Goal: Task Accomplishment & Management: Manage account settings

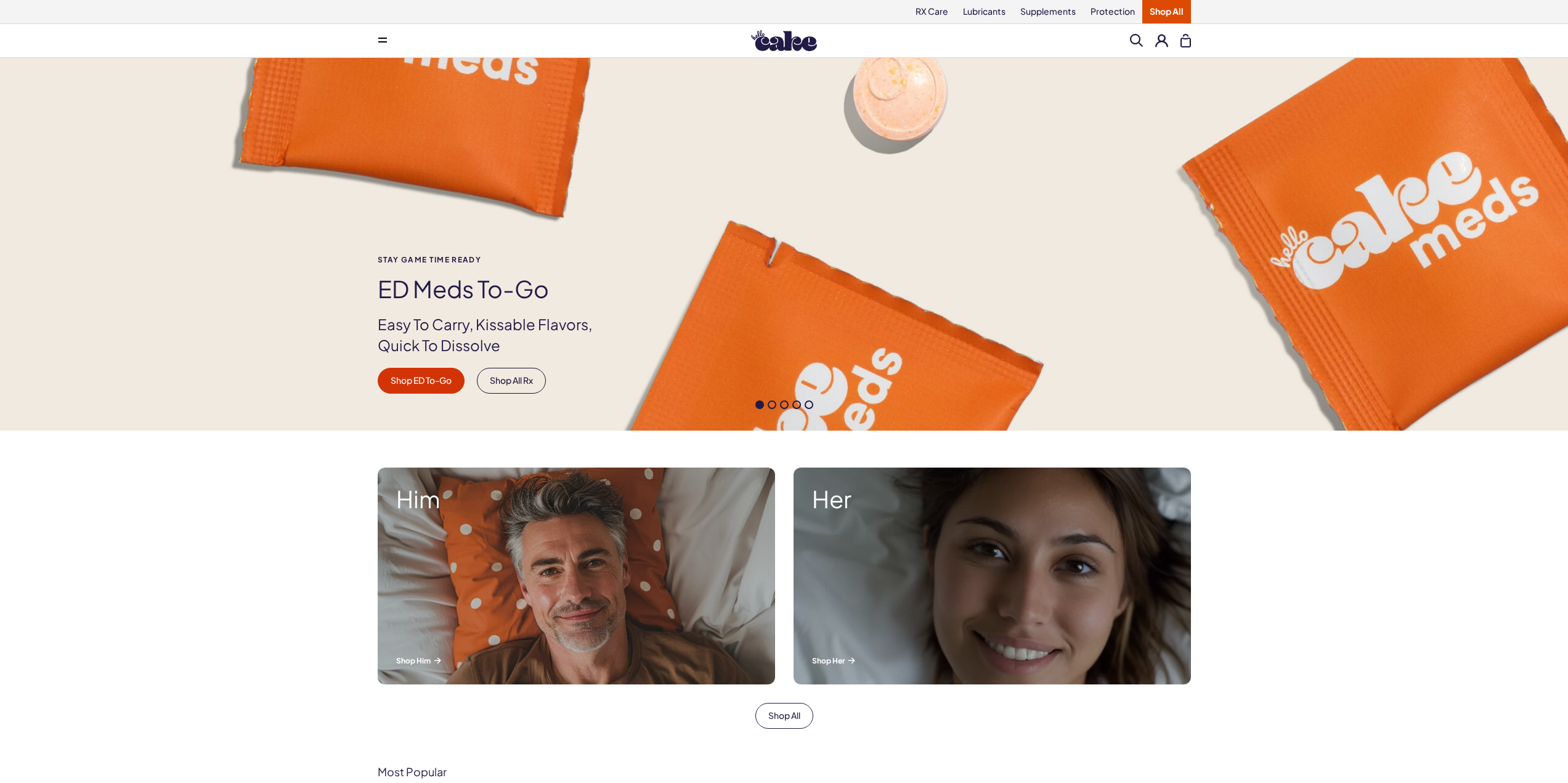
click at [1165, 39] on button at bounding box center [1162, 40] width 13 height 13
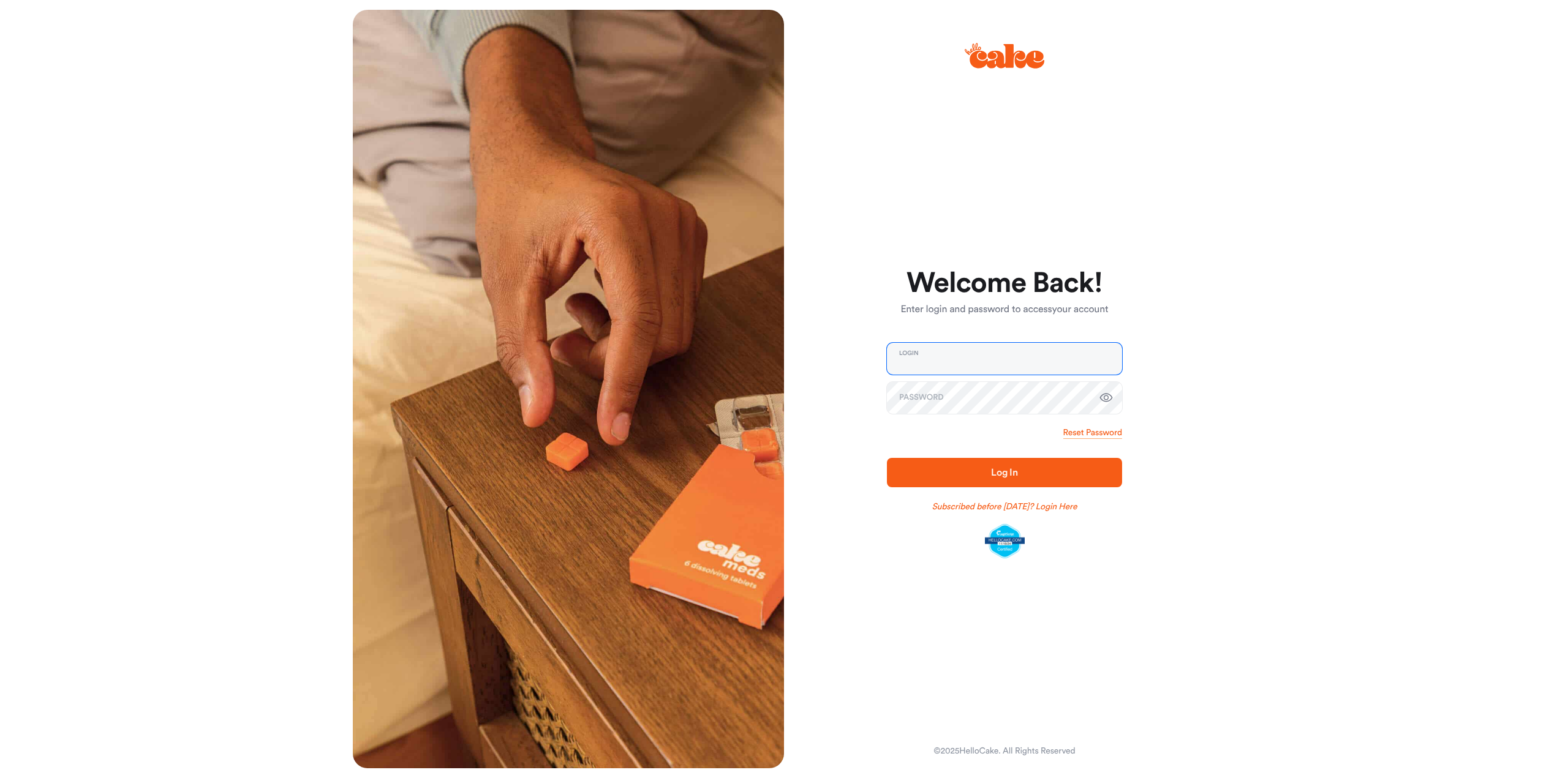
click at [1024, 360] on input "email" at bounding box center [1004, 358] width 235 height 32
type input "**********"
click at [1005, 471] on span "Log In" at bounding box center [1004, 472] width 27 height 10
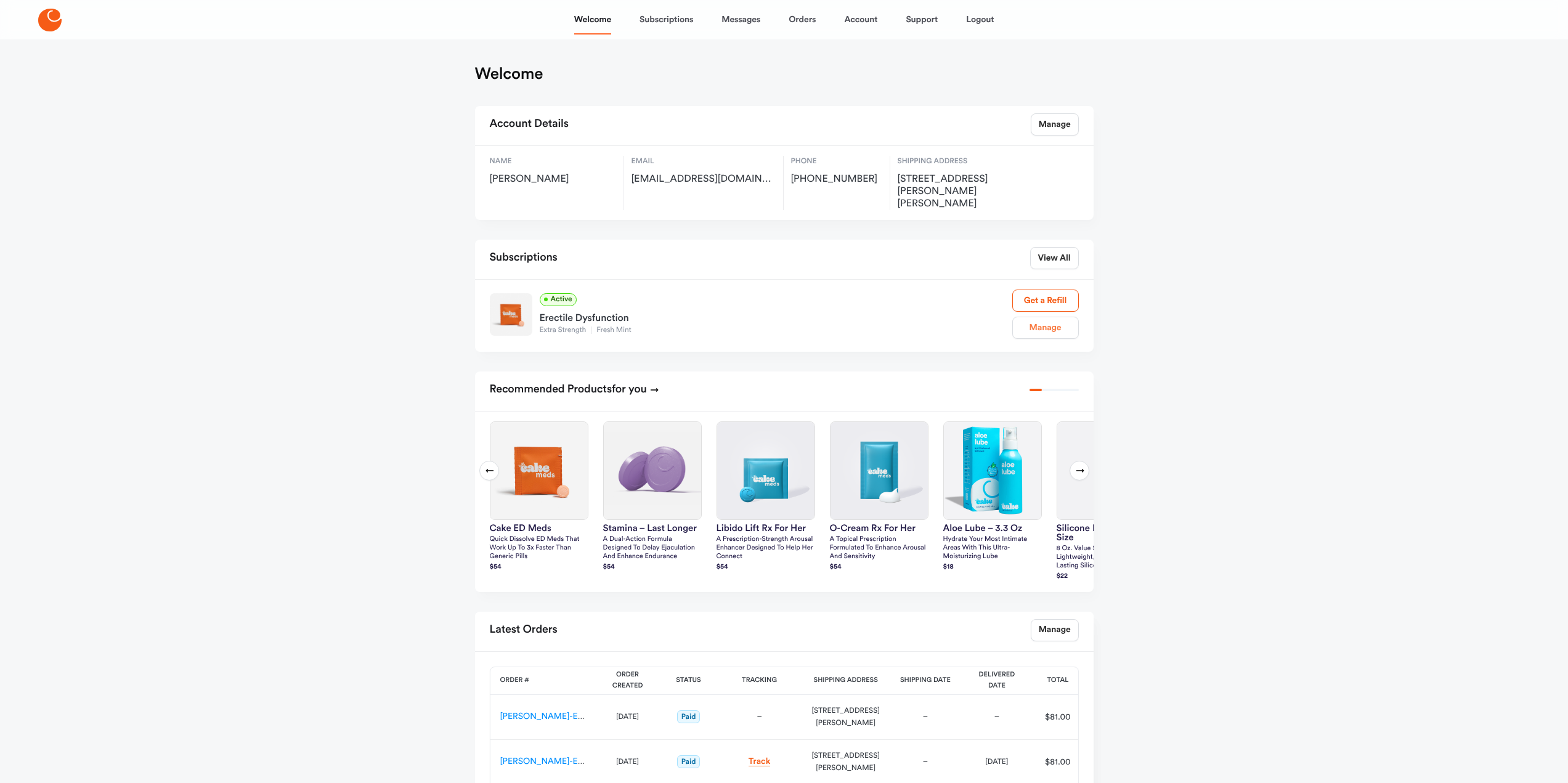
click at [1048, 316] on link "Manage" at bounding box center [1046, 327] width 66 height 22
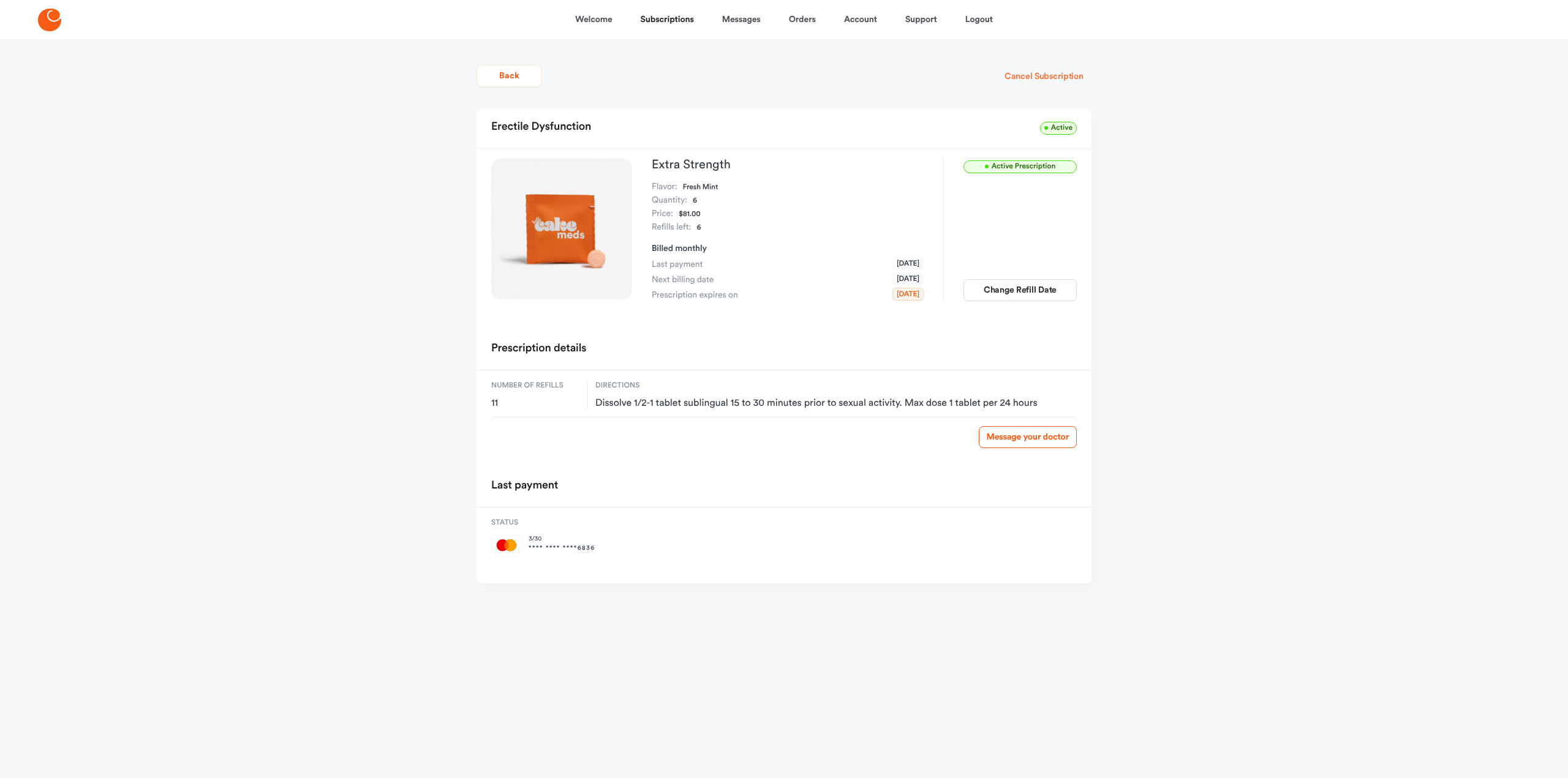
click at [1052, 78] on button "Cancel Subscription" at bounding box center [1044, 76] width 95 height 22
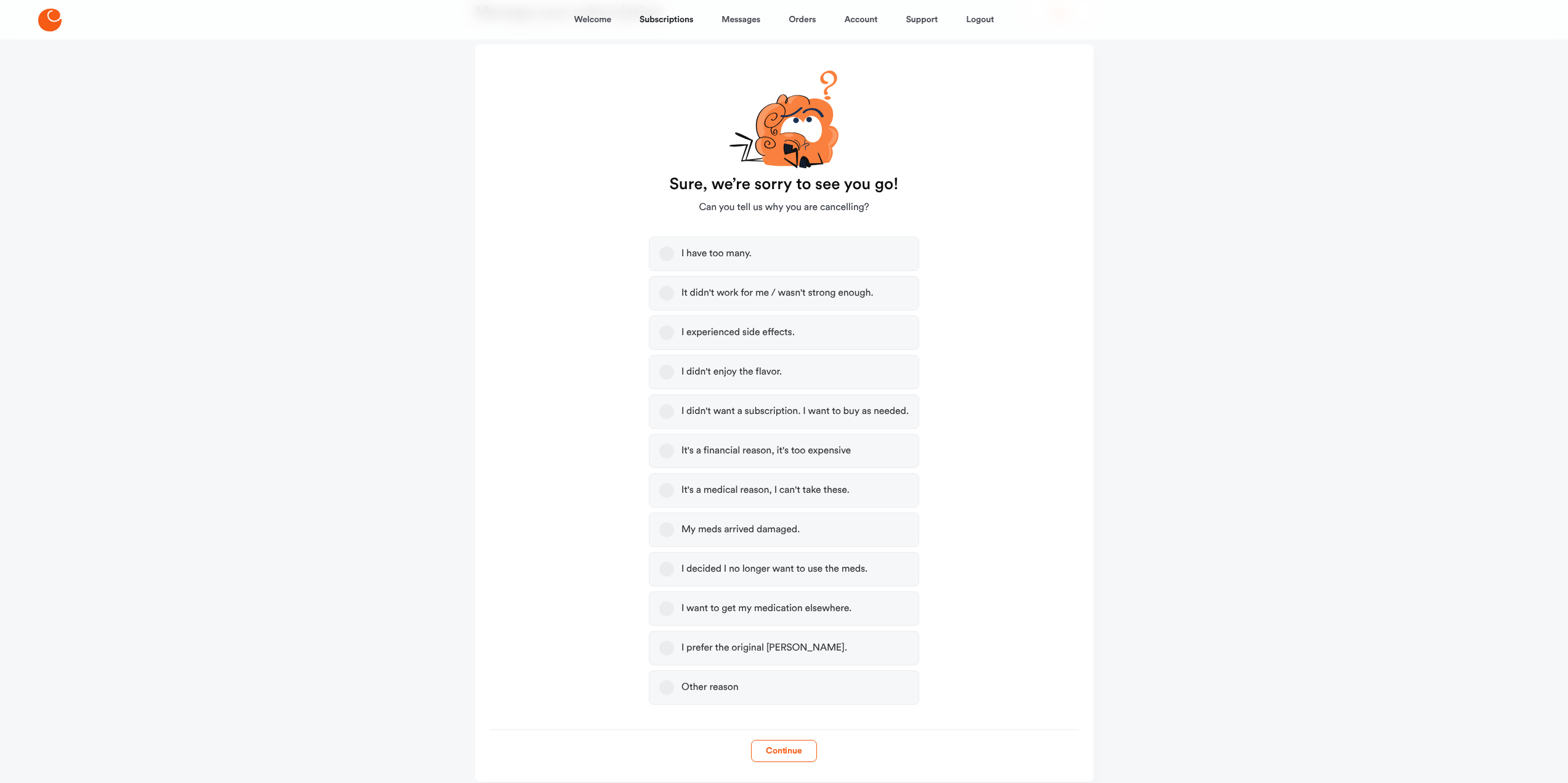
scroll to position [109, 0]
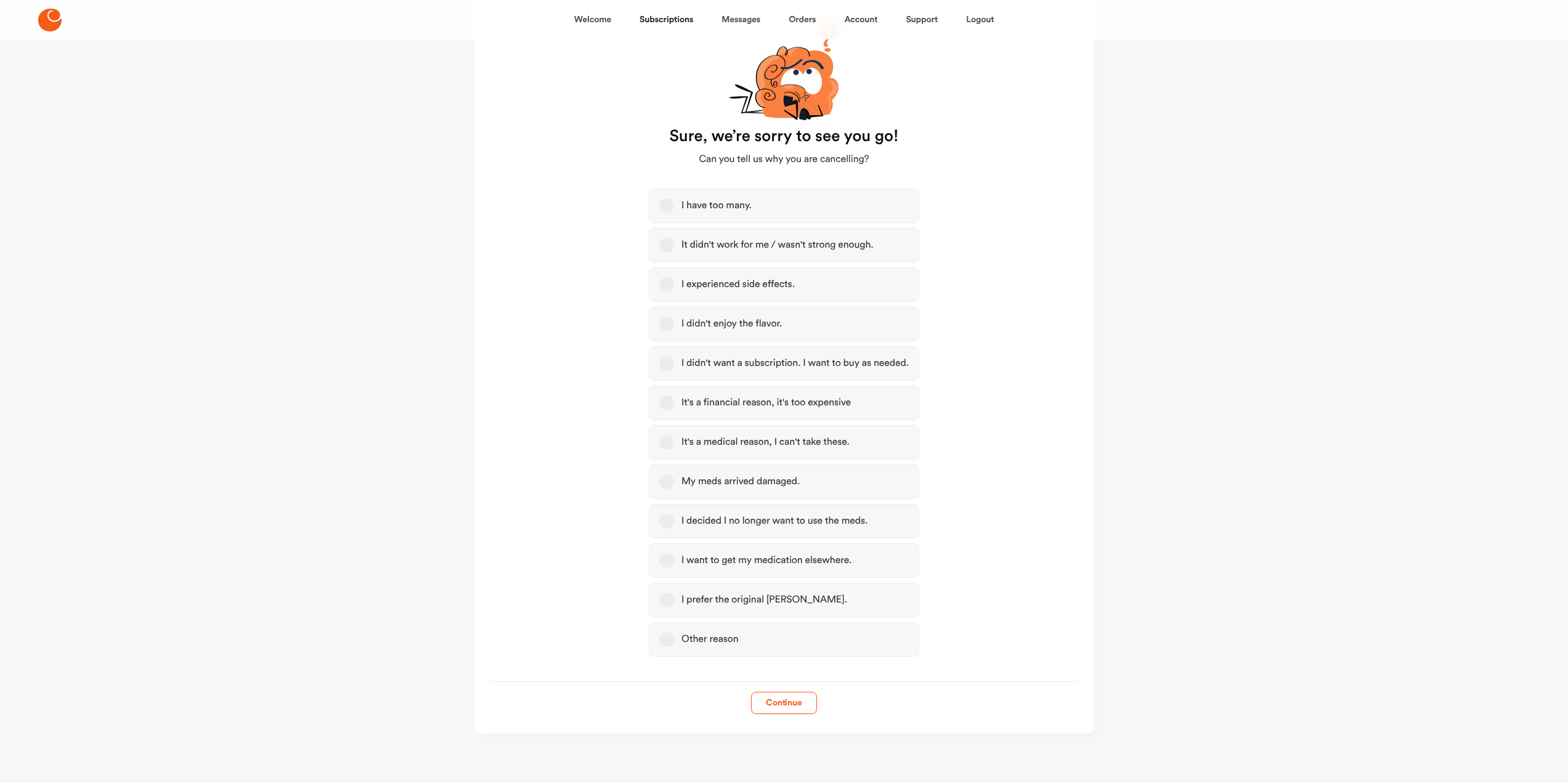
click at [667, 406] on button "It's a financial reason, it's too expensive" at bounding box center [667, 403] width 15 height 15
click at [665, 401] on icon "button" at bounding box center [667, 403] width 15 height 15
click at [669, 641] on button "Other reason" at bounding box center [667, 639] width 15 height 15
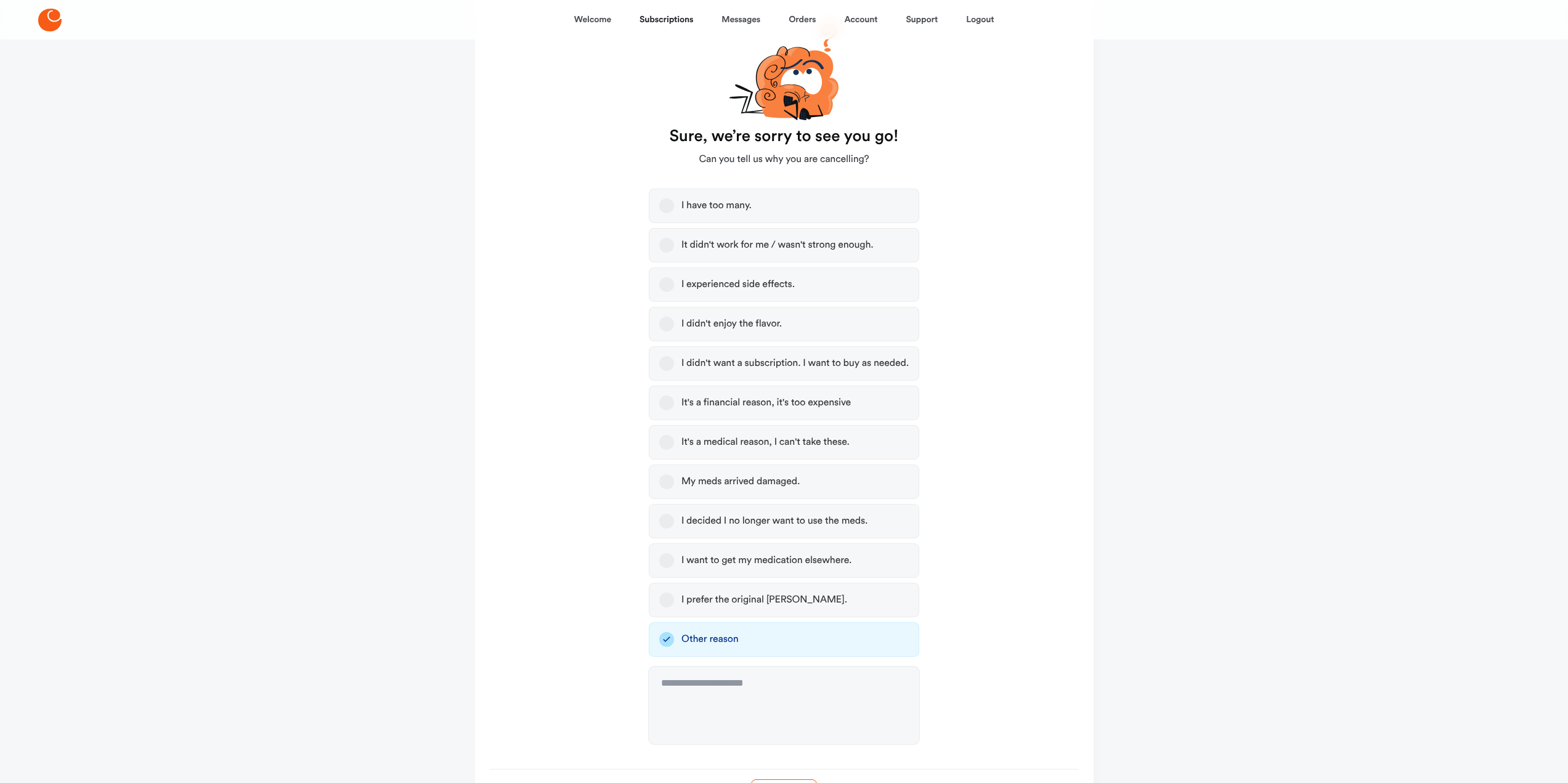
scroll to position [197, 0]
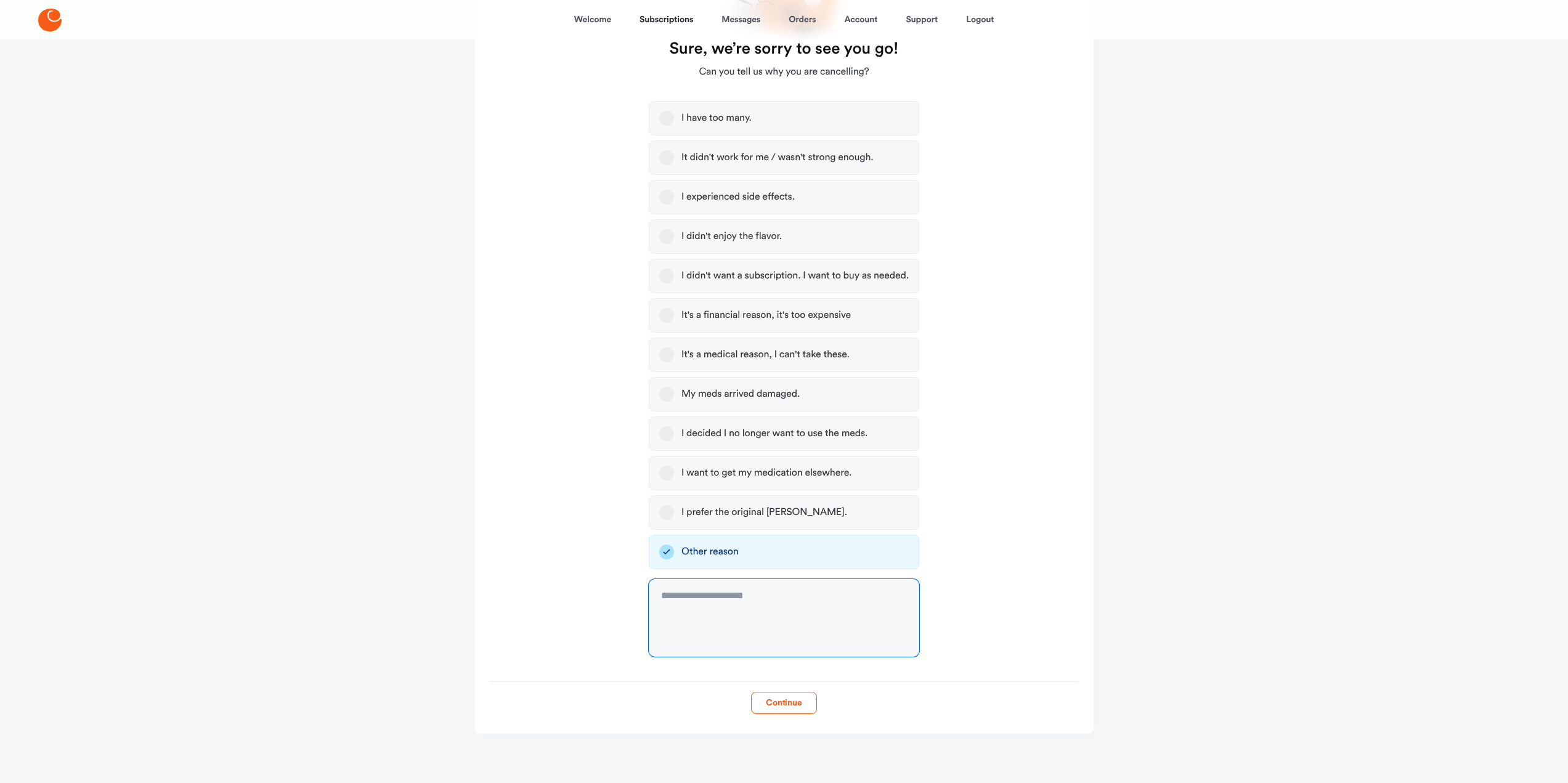
click at [727, 605] on textarea at bounding box center [783, 618] width 270 height 77
type textarea "*"
type textarea "**********"
click at [786, 704] on button "Continue" at bounding box center [784, 703] width 66 height 22
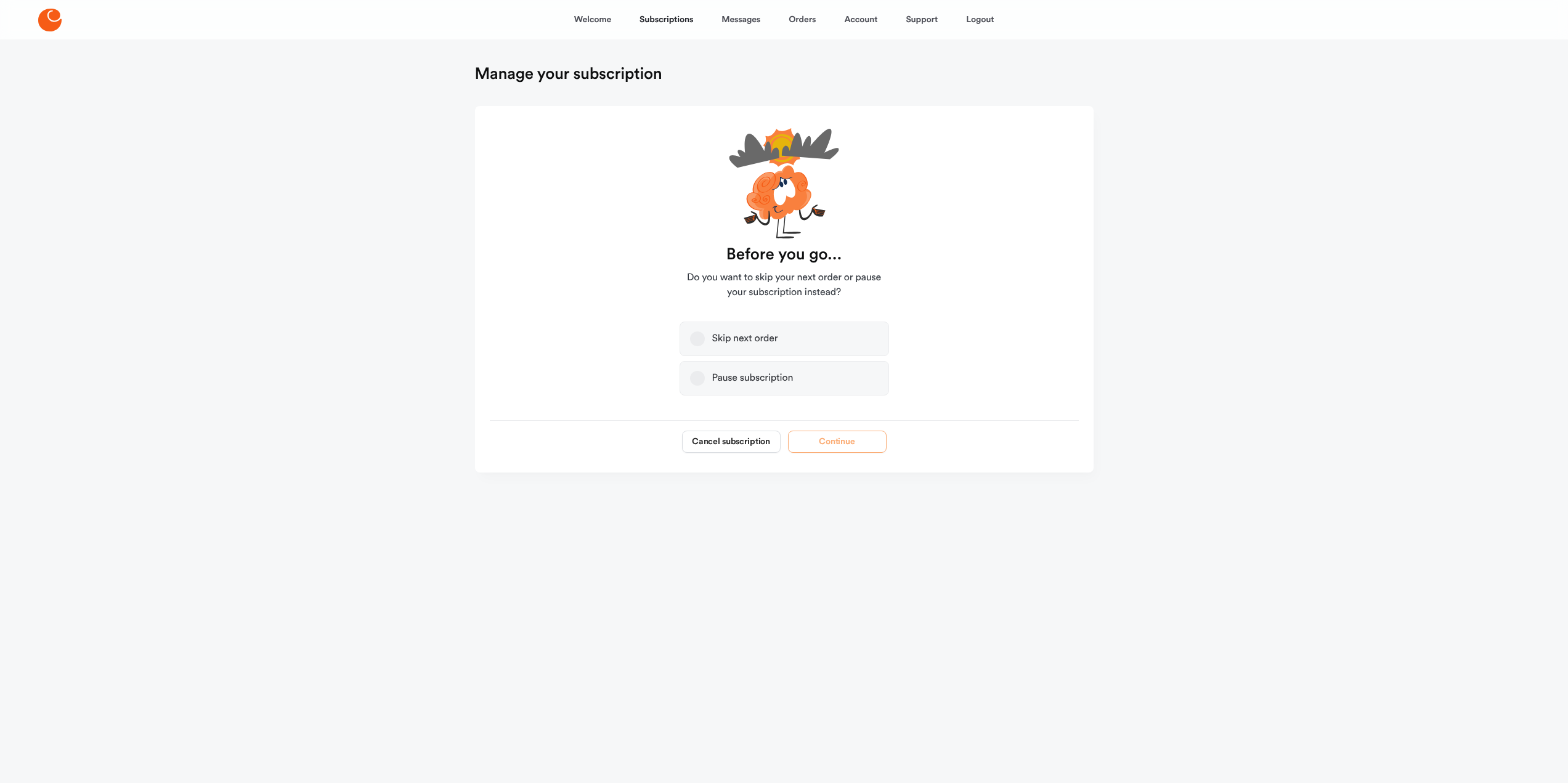
scroll to position [0, 0]
click at [745, 439] on button "Cancel subscription" at bounding box center [735, 441] width 98 height 22
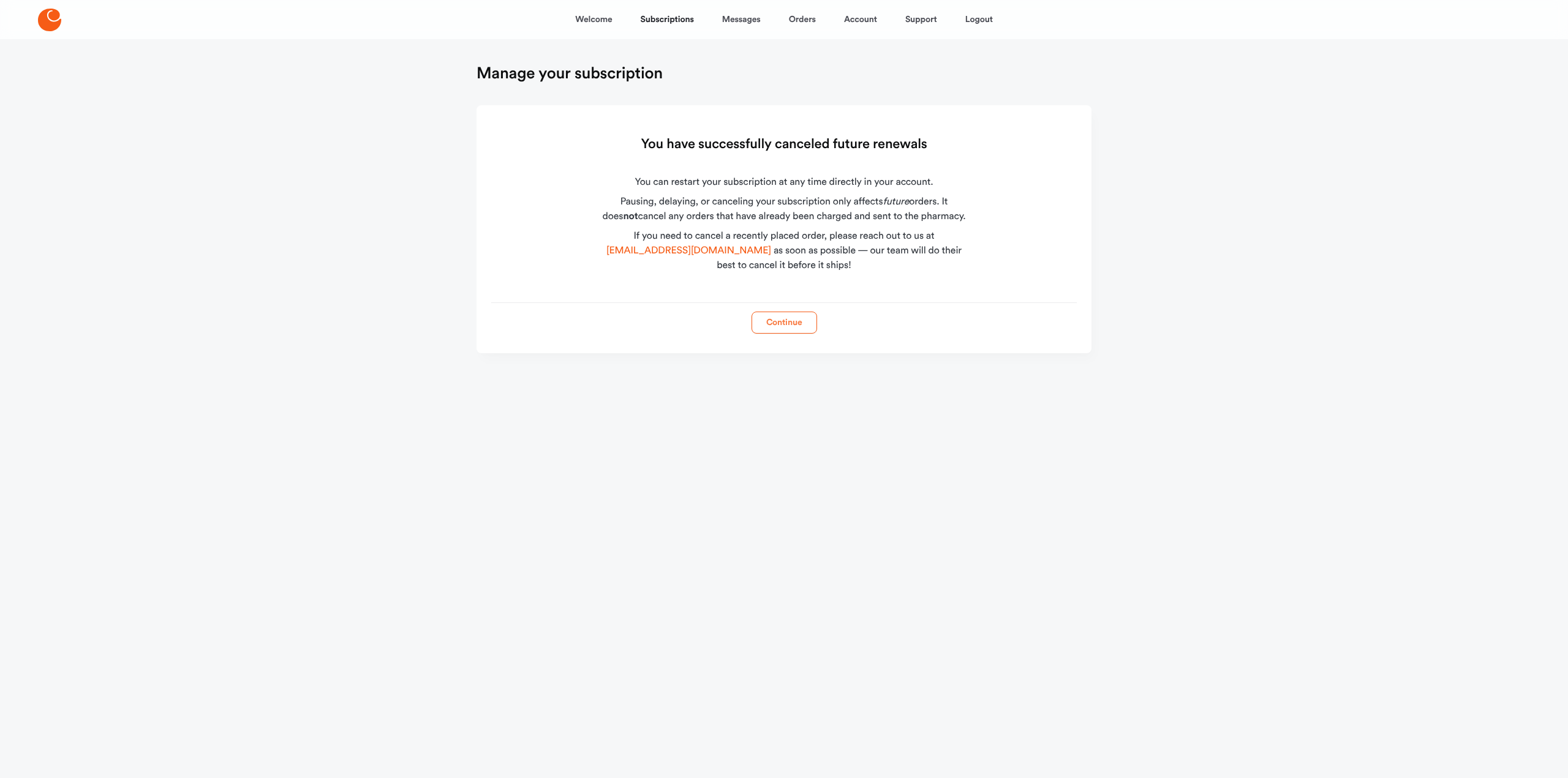
click at [785, 317] on button "Continue" at bounding box center [784, 323] width 65 height 22
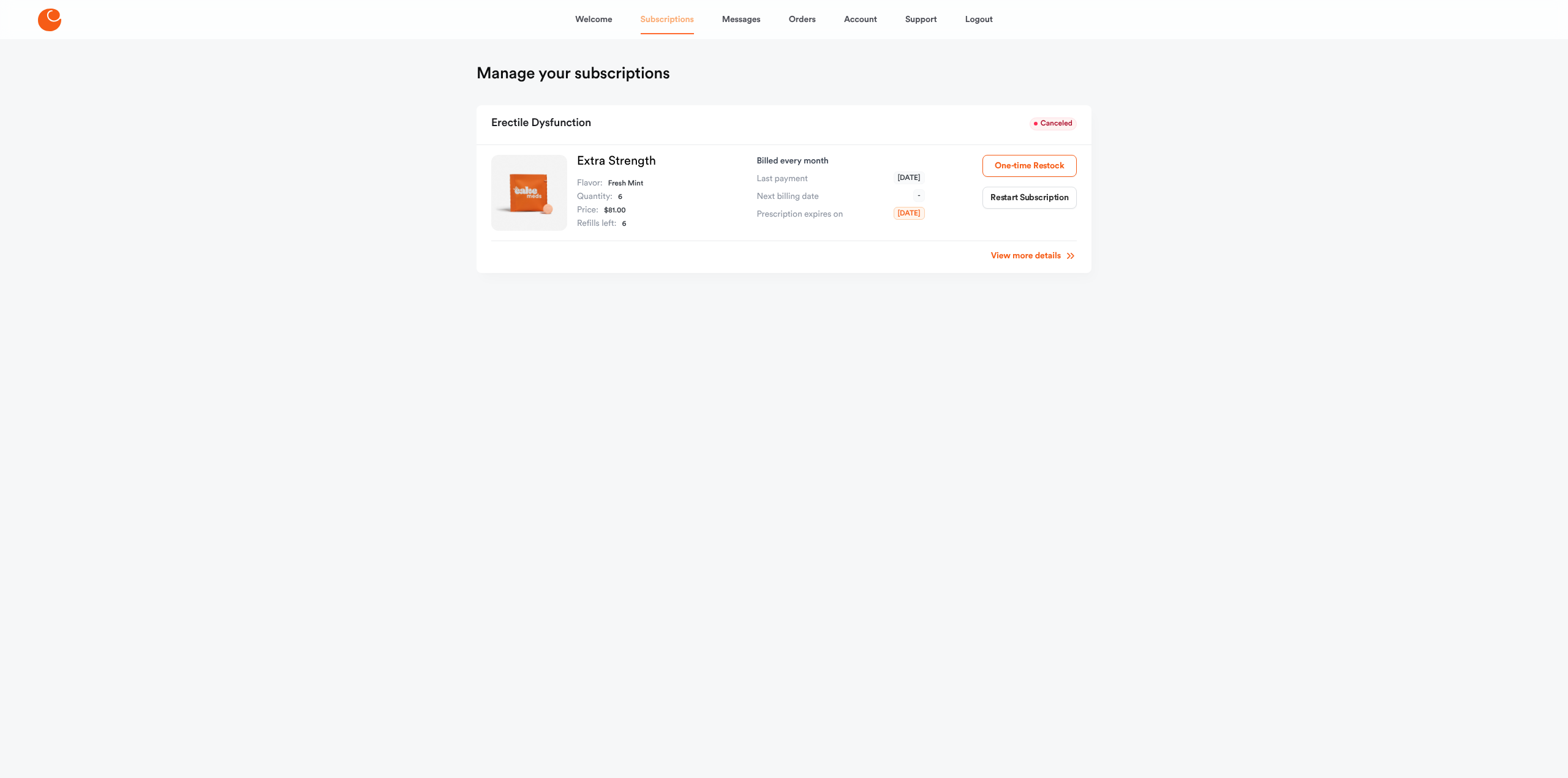
click at [663, 18] on link "Subscriptions" at bounding box center [667, 19] width 53 height 29
click at [580, 18] on link "Welcome" at bounding box center [593, 19] width 37 height 29
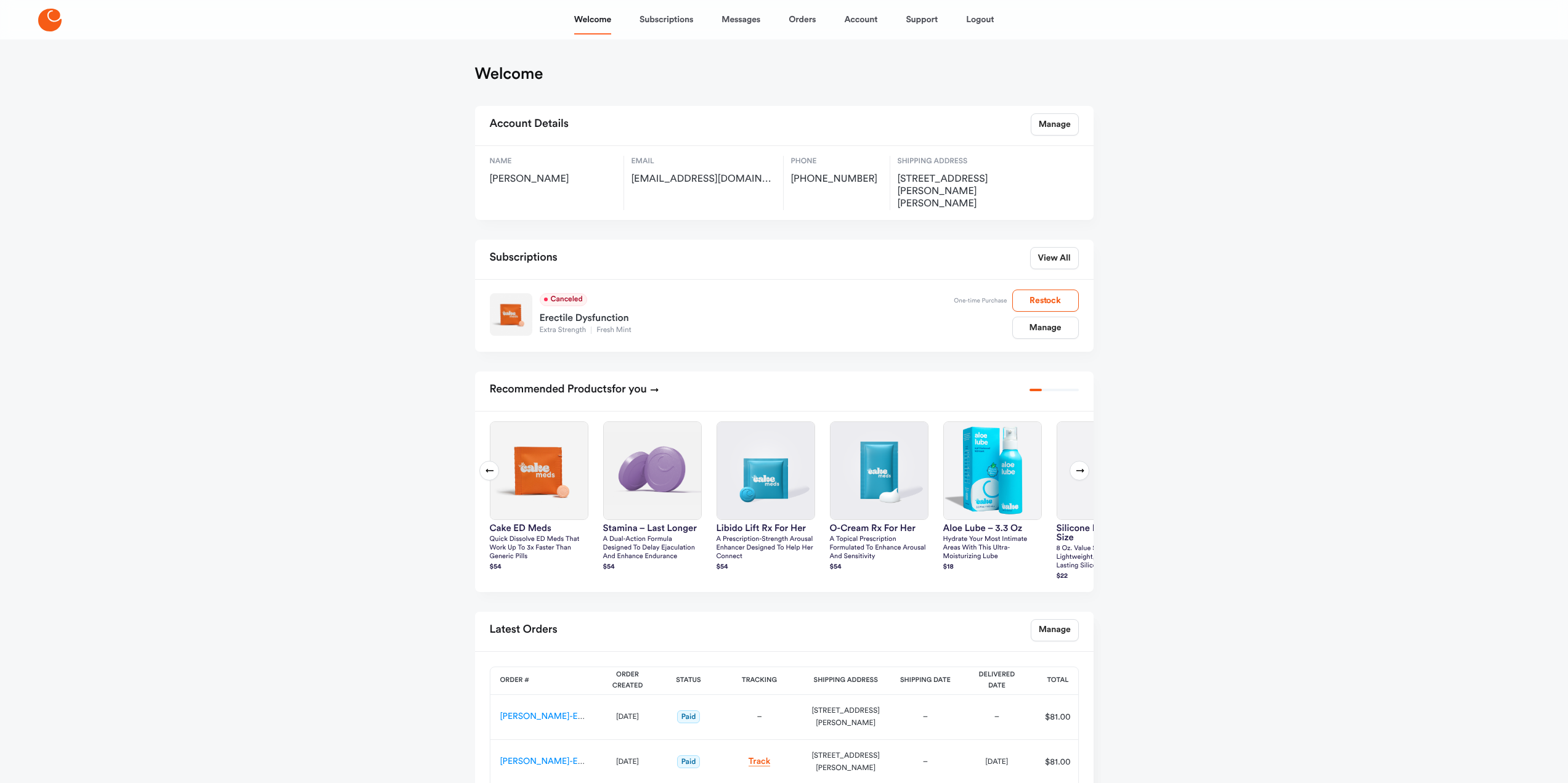
click at [1080, 461] on button "Next slide" at bounding box center [1080, 471] width 20 height 20
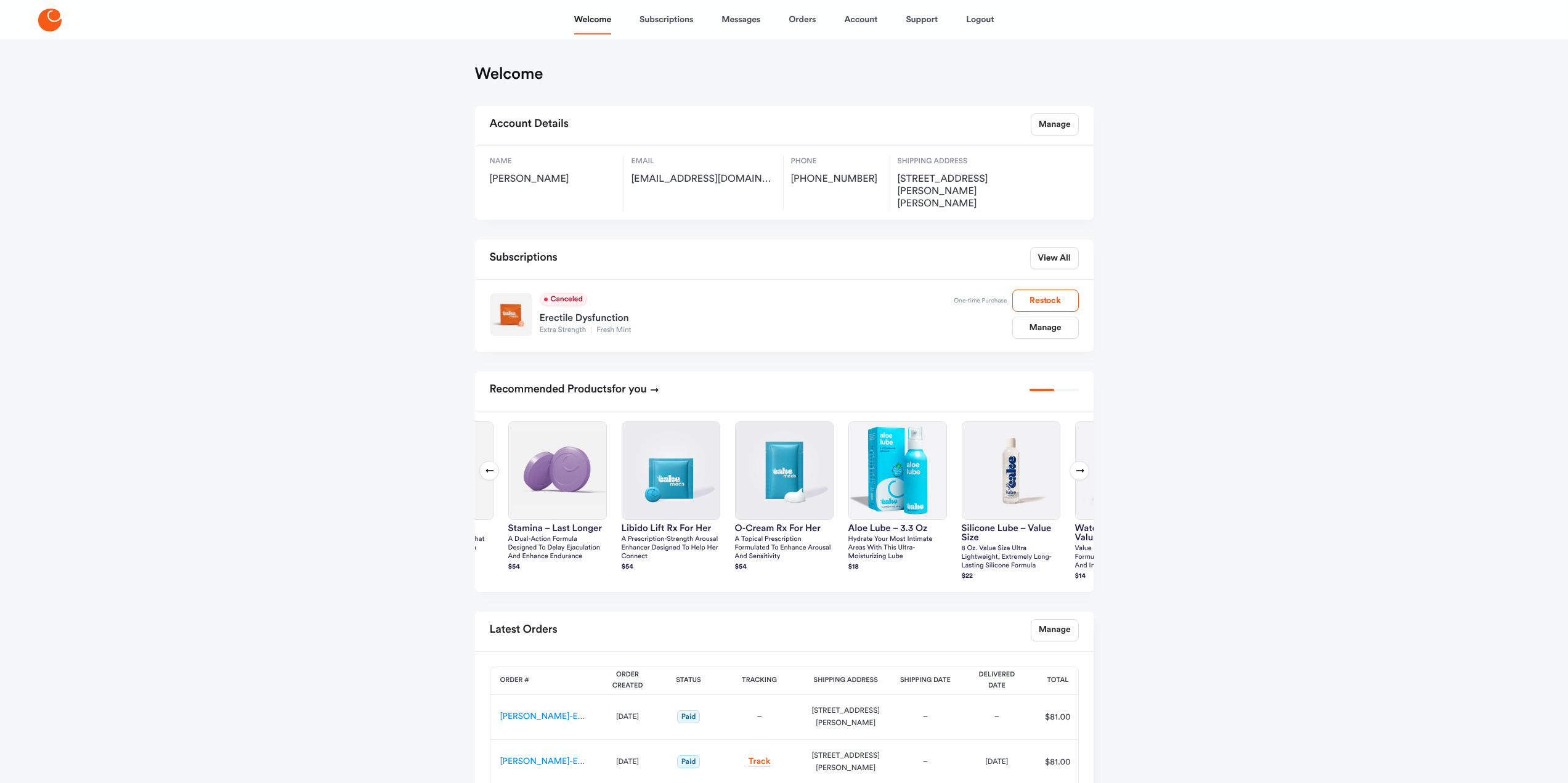
click at [1080, 461] on button "Next slide" at bounding box center [1080, 471] width 20 height 20
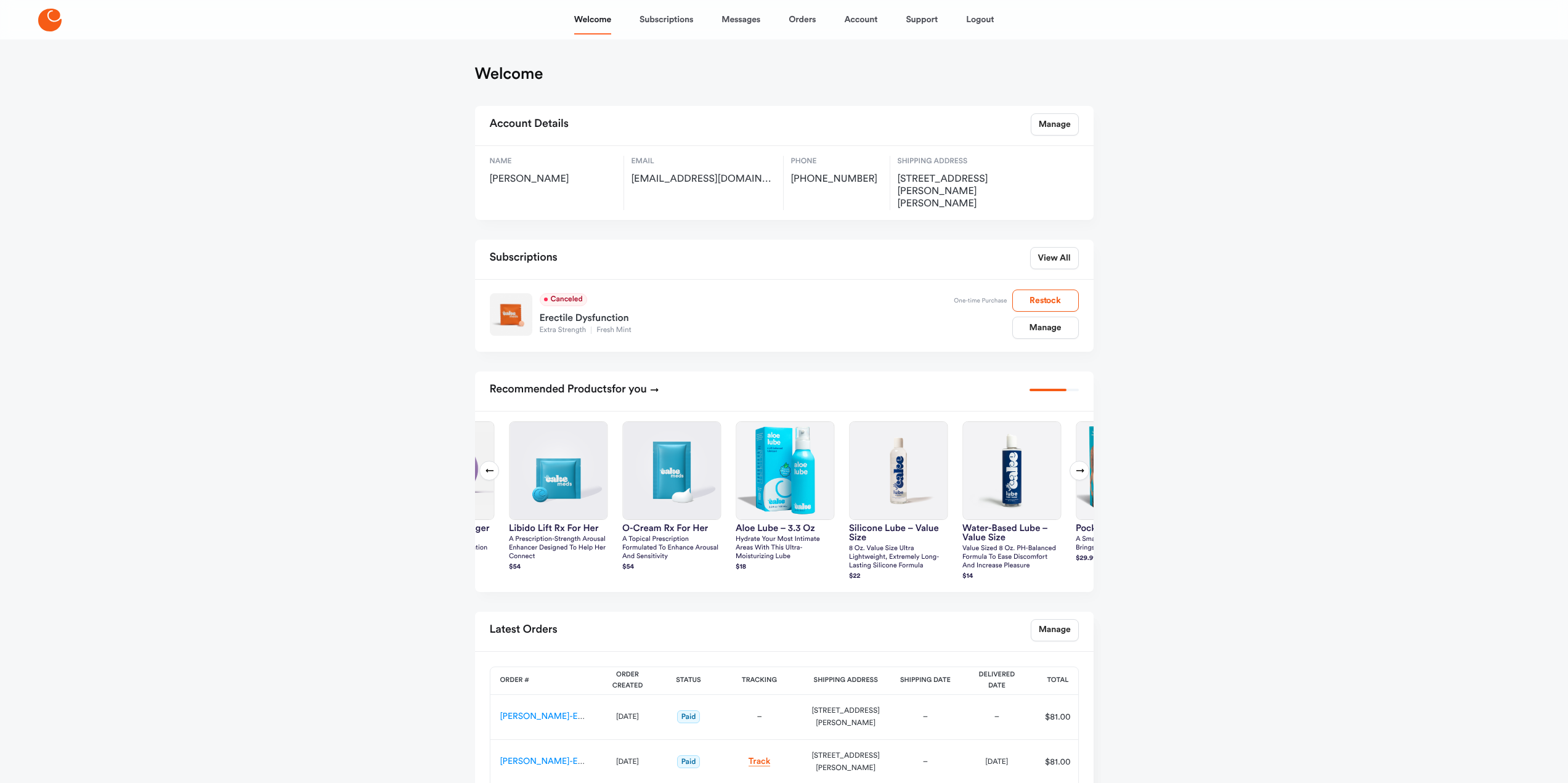
click at [1080, 461] on button "Next slide" at bounding box center [1080, 471] width 20 height 20
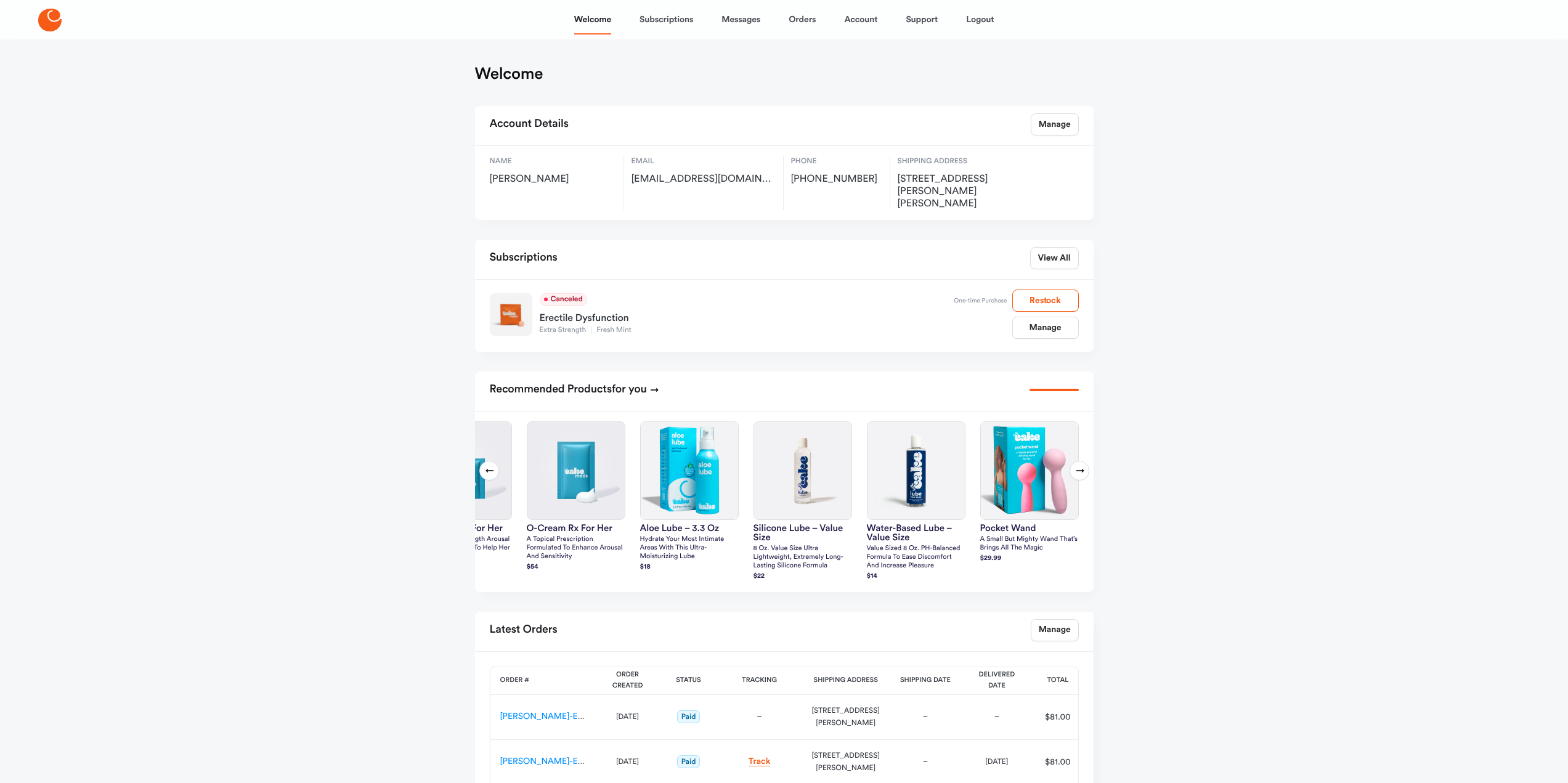
click at [1082, 461] on button "Next slide" at bounding box center [1080, 471] width 20 height 20
click at [482, 461] on button "Previous slide" at bounding box center [489, 471] width 20 height 20
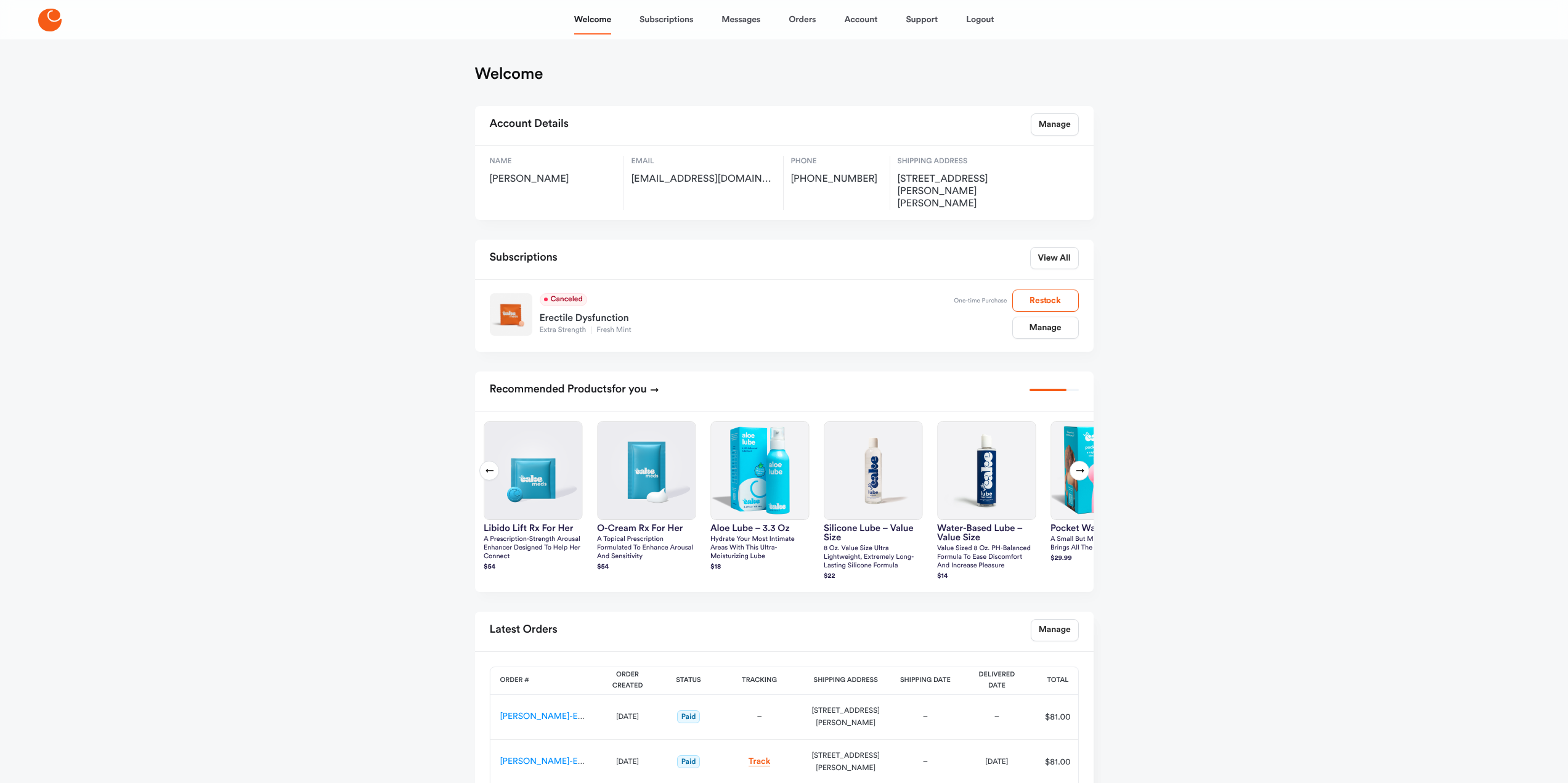
click at [482, 461] on button "Previous slide" at bounding box center [489, 471] width 20 height 20
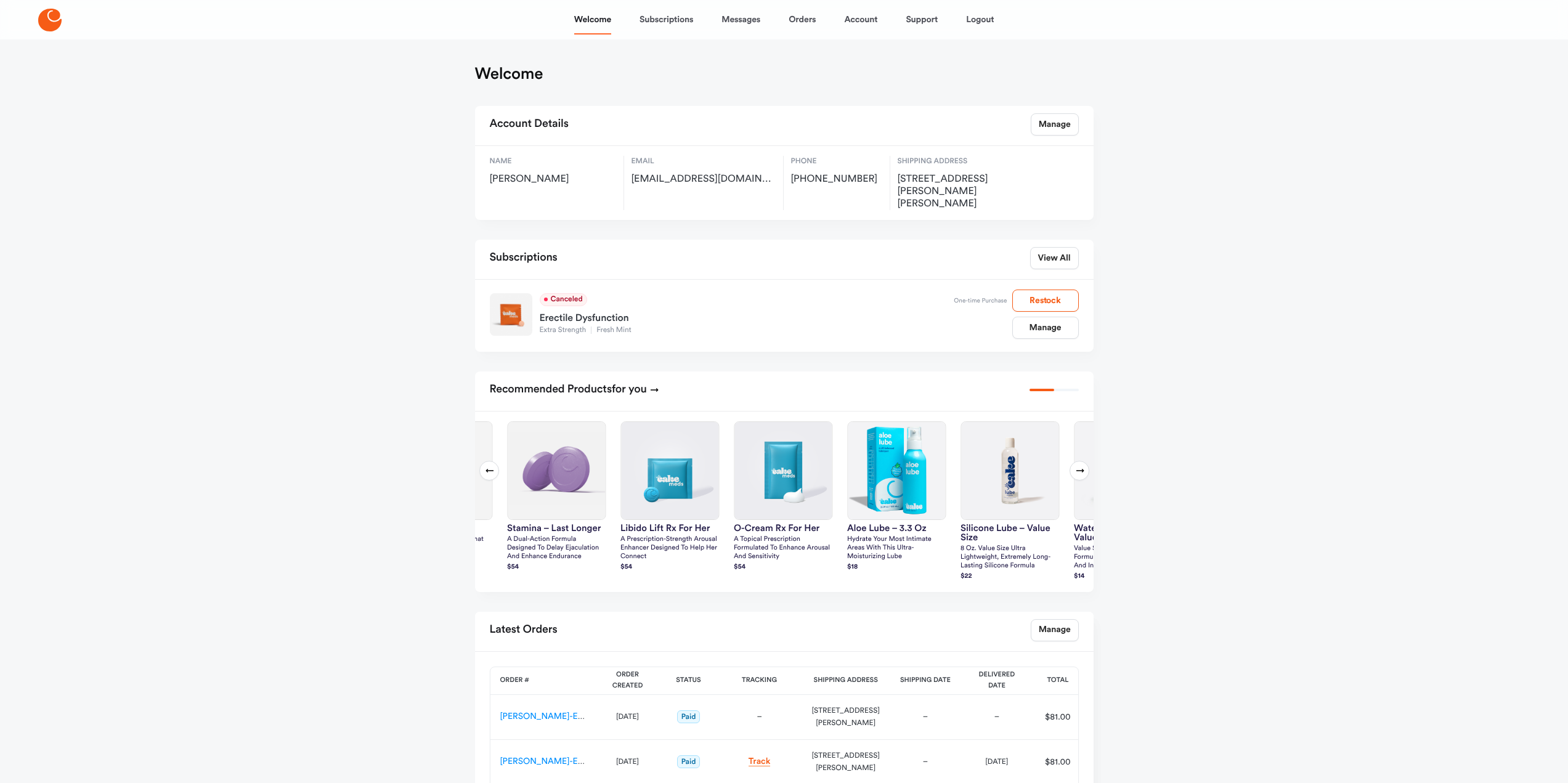
click at [482, 461] on button "Previous slide" at bounding box center [489, 471] width 20 height 20
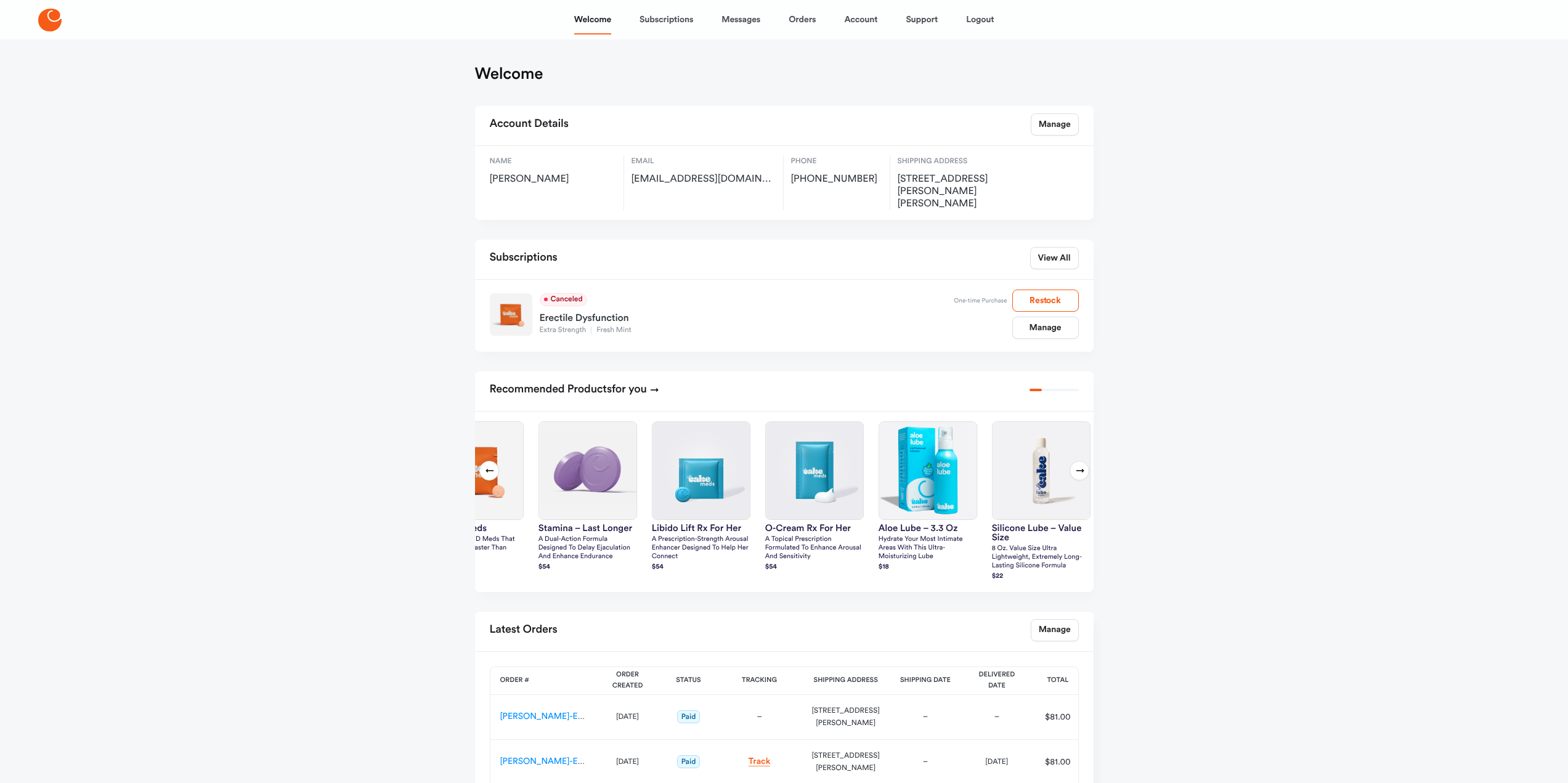
click at [481, 461] on button "Previous slide" at bounding box center [489, 471] width 20 height 20
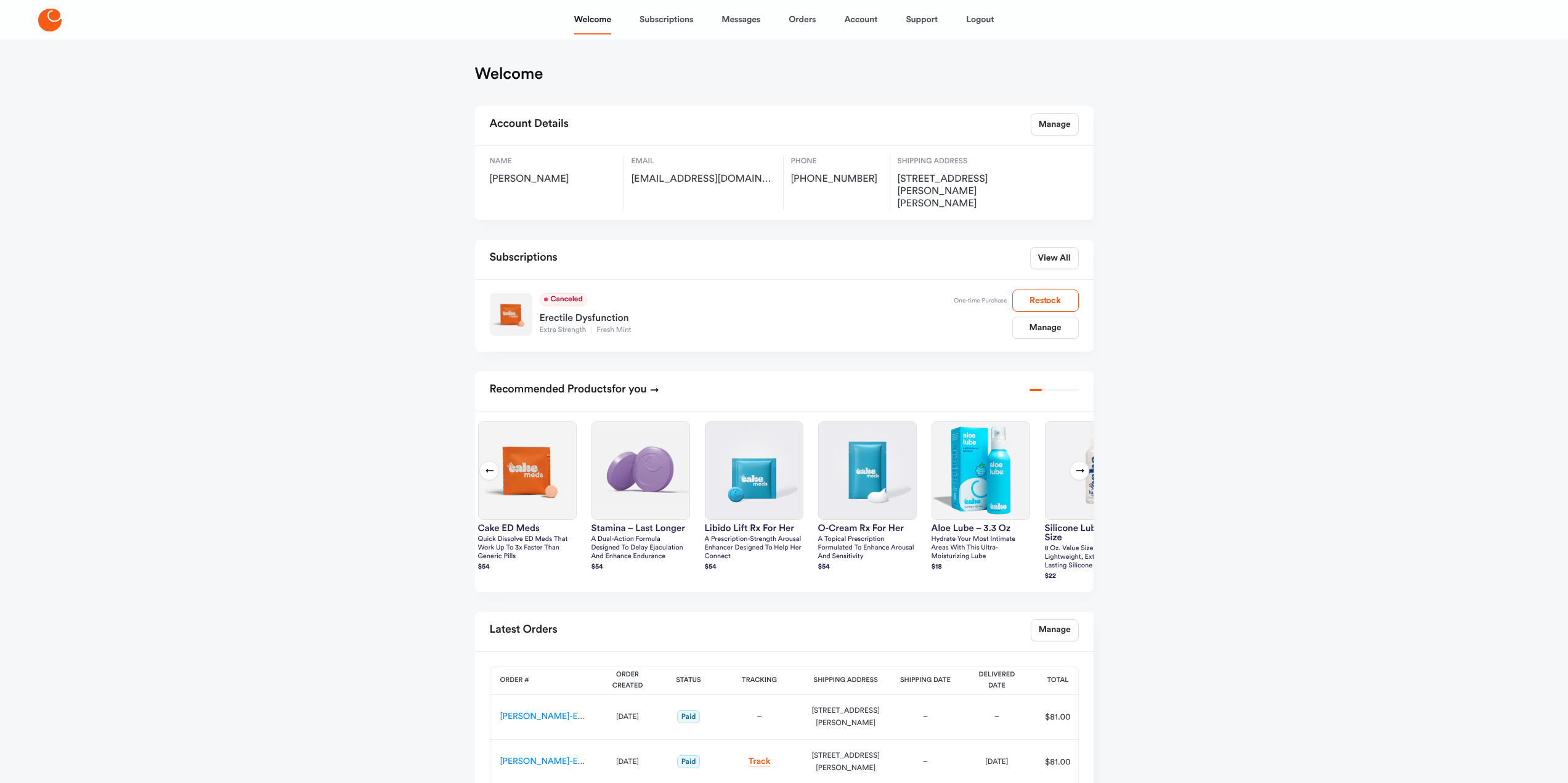
click at [481, 461] on button "Previous slide" at bounding box center [489, 471] width 20 height 20
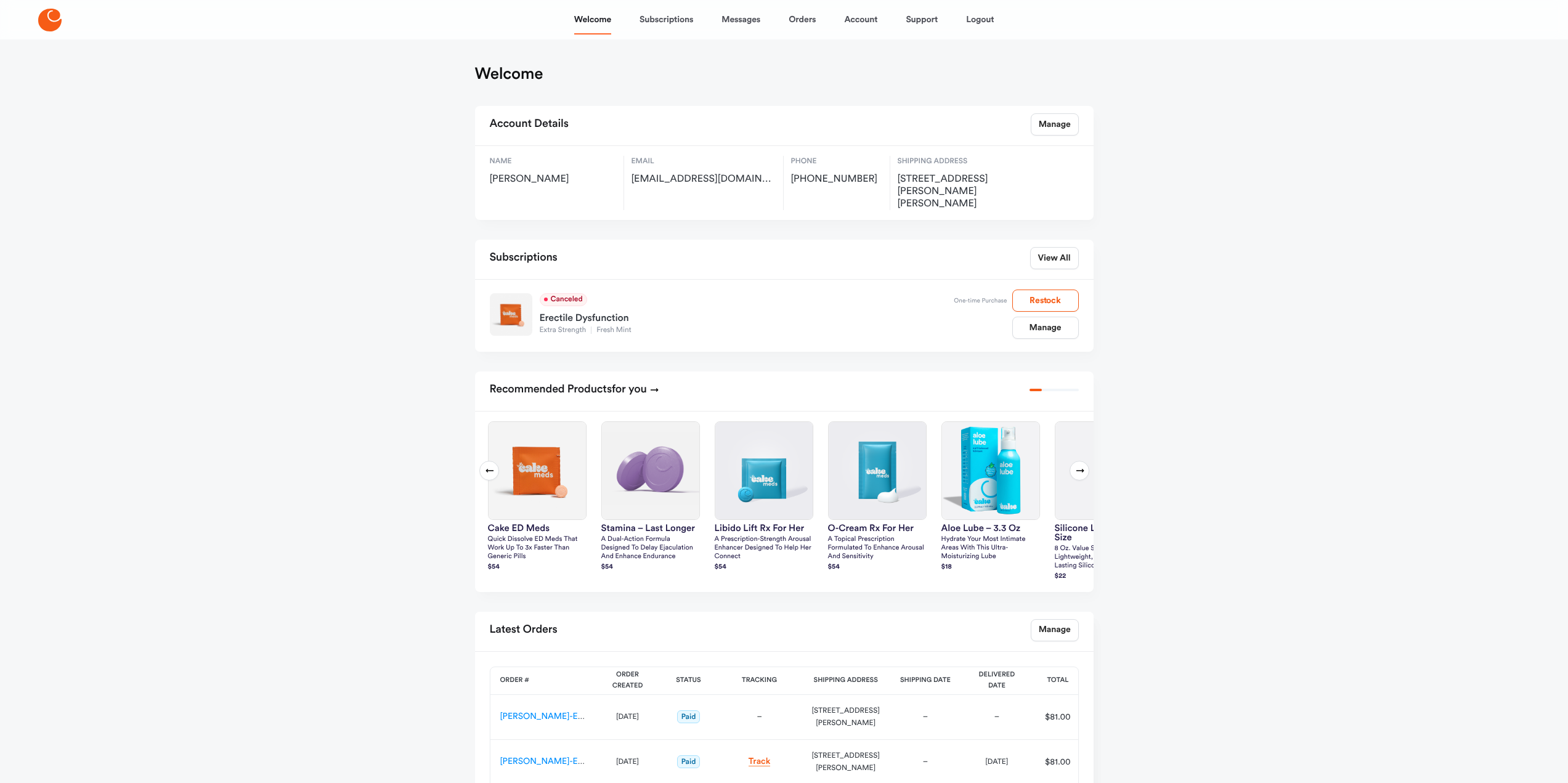
click at [481, 461] on button "Previous slide" at bounding box center [489, 471] width 20 height 20
click at [545, 441] on img at bounding box center [539, 471] width 98 height 98
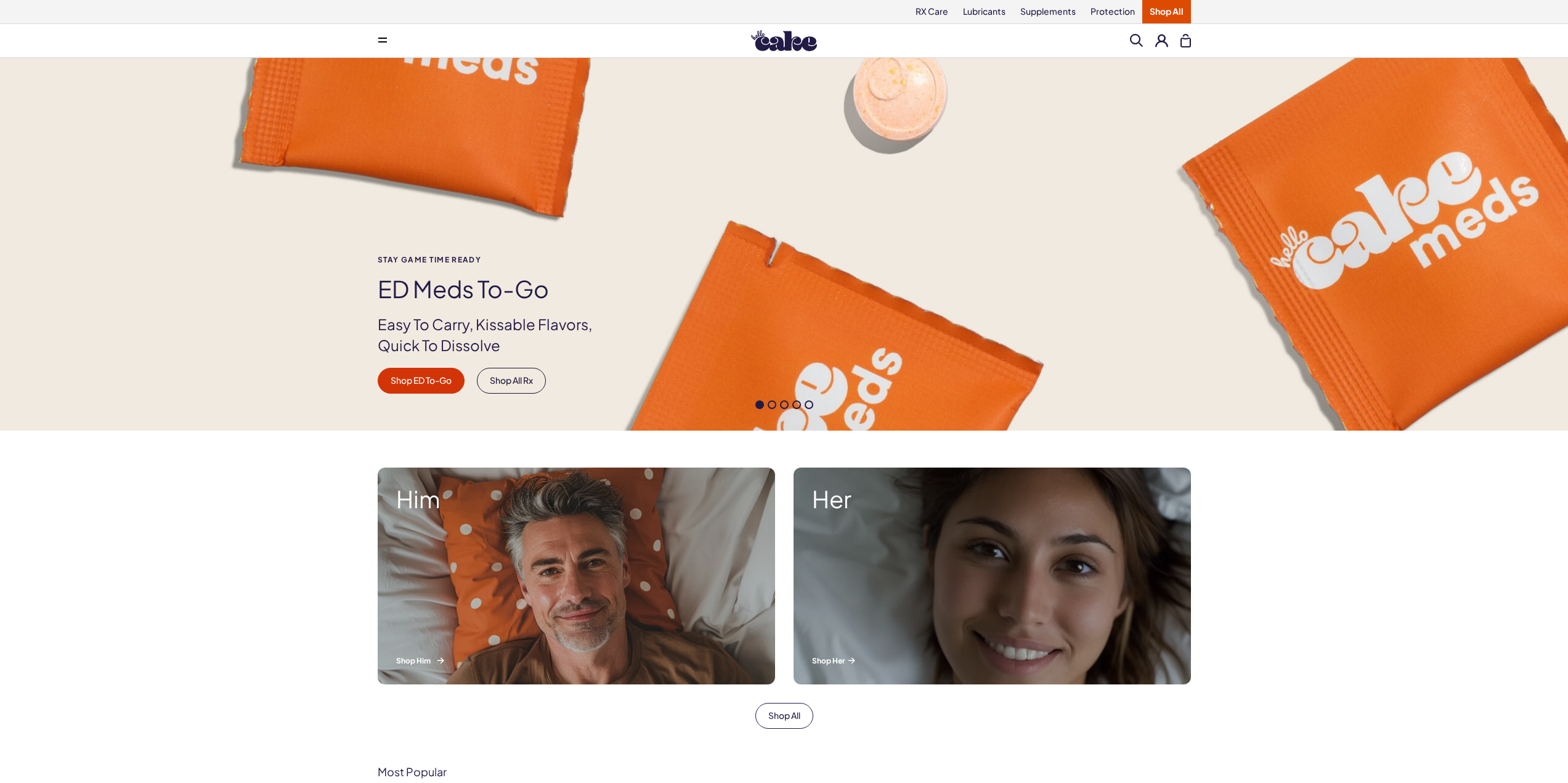
click at [649, 542] on div "Him Shop Him" at bounding box center [576, 575] width 397 height 217
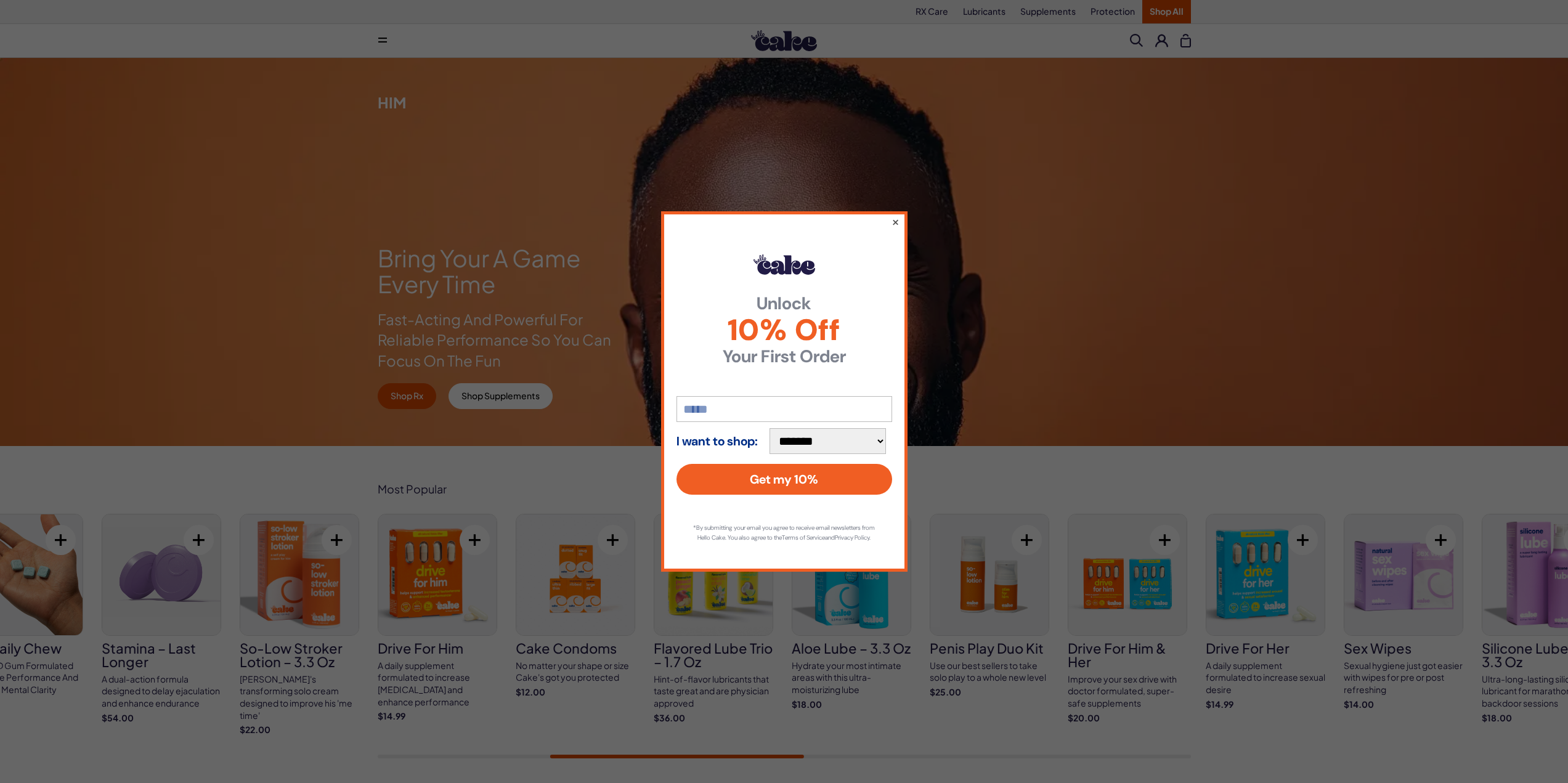
click at [898, 217] on button "×" at bounding box center [895, 221] width 8 height 15
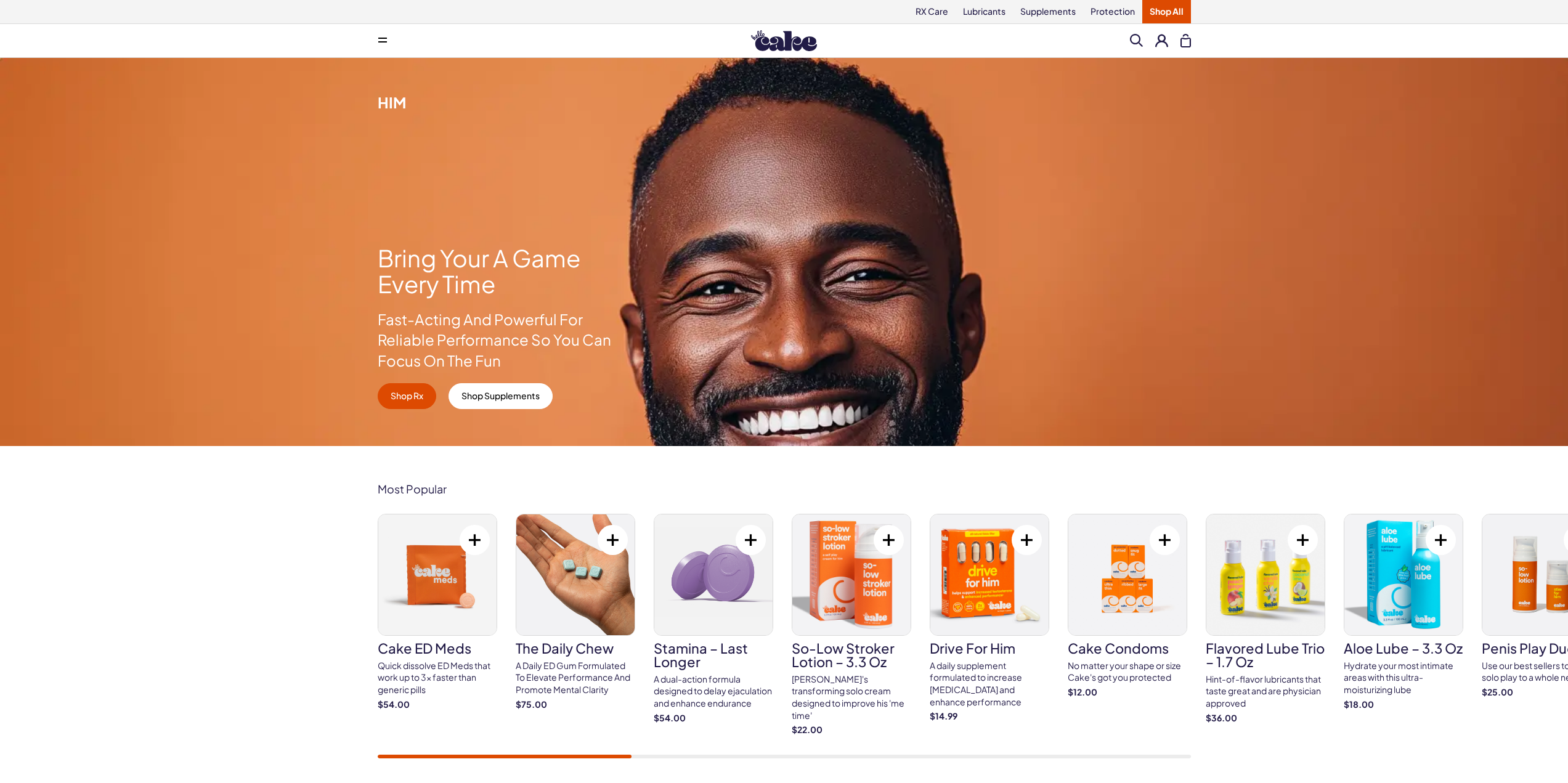
click at [387, 761] on div "Most Popular Cake ED Meds Quick dissolve ED Meds that work up to 3x faster than…" at bounding box center [784, 620] width 1568 height 350
click at [572, 562] on img at bounding box center [576, 574] width 119 height 120
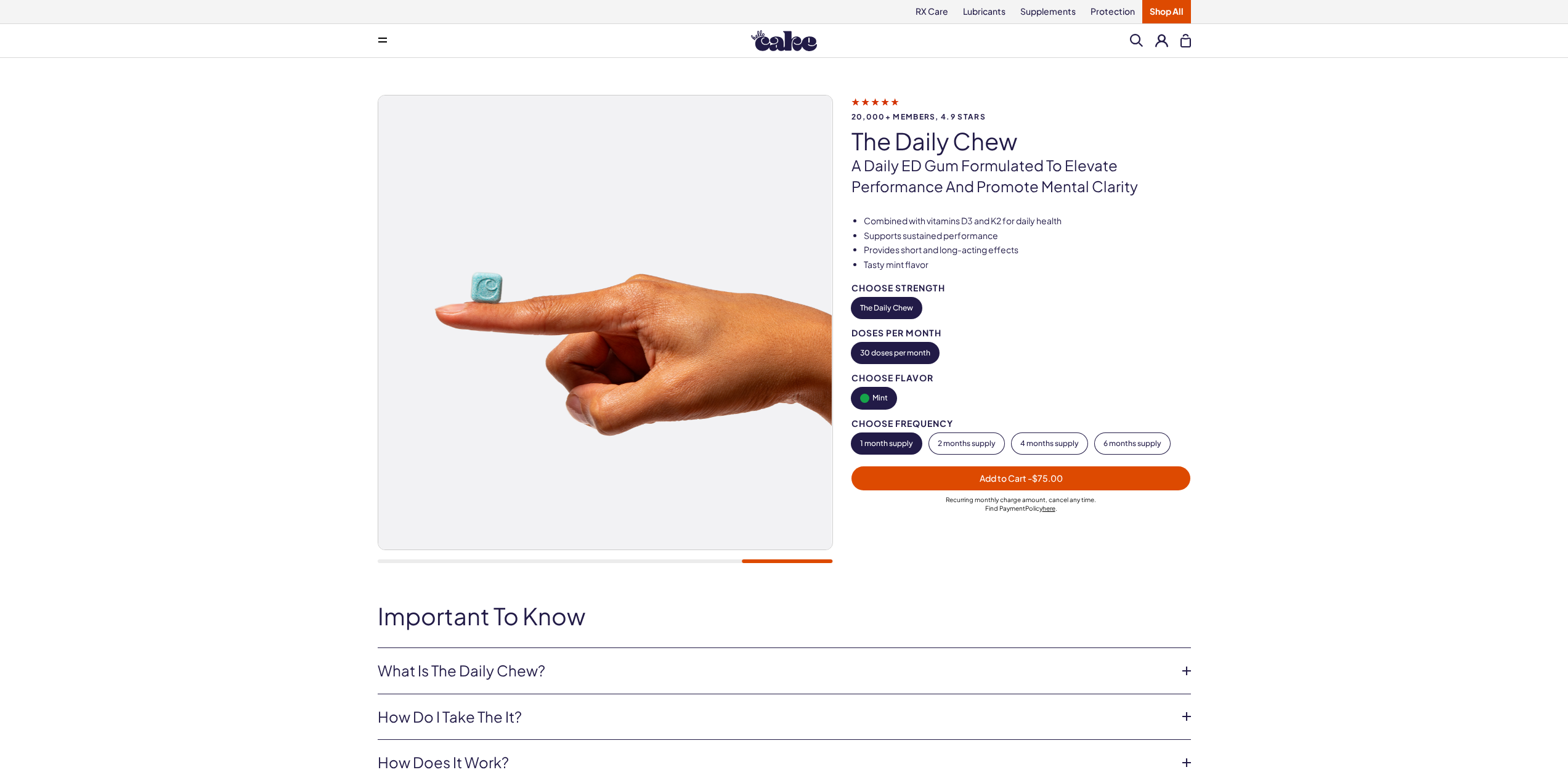
scroll to position [123, 0]
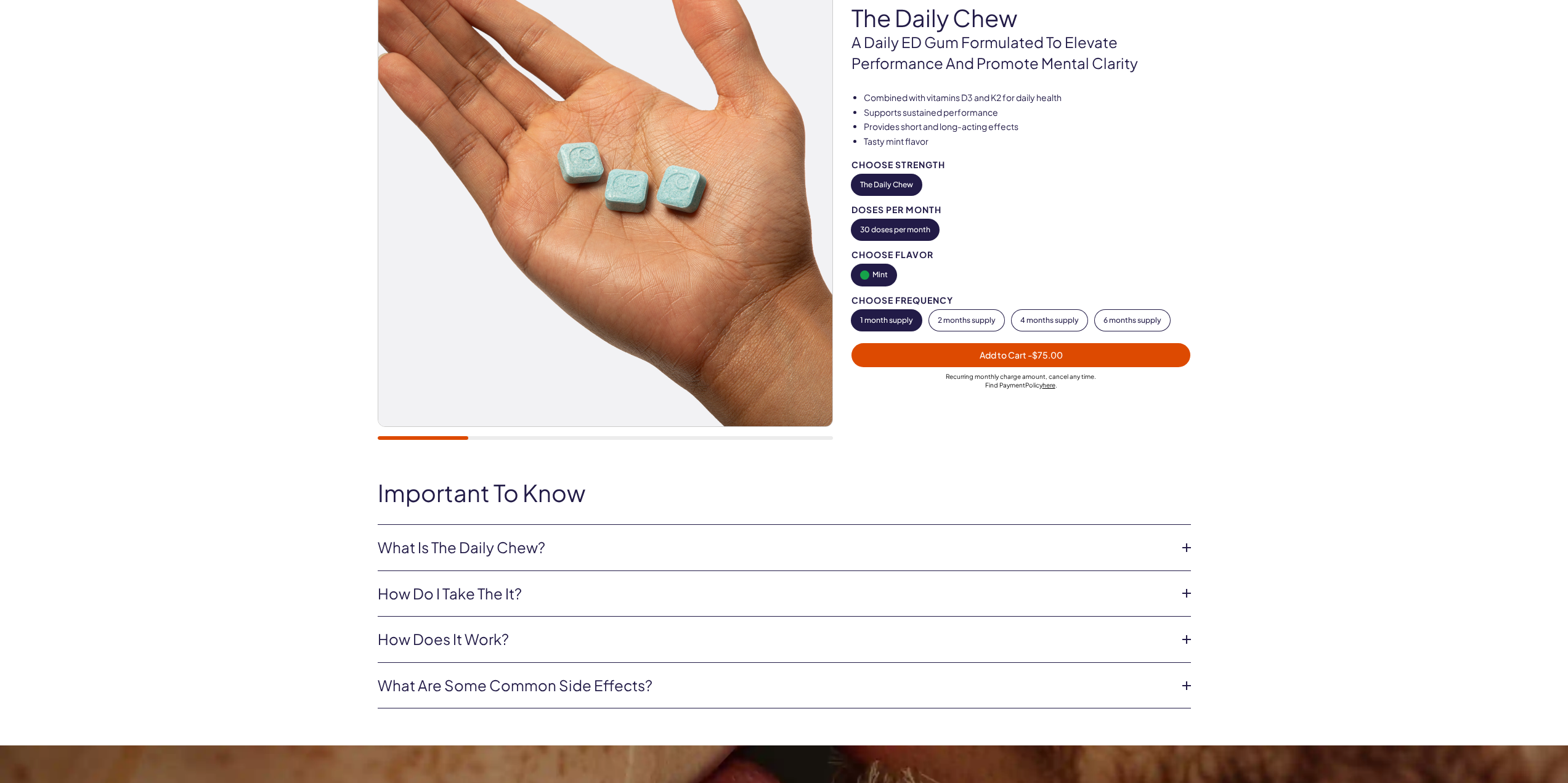
click at [1186, 542] on icon at bounding box center [1186, 547] width 18 height 18
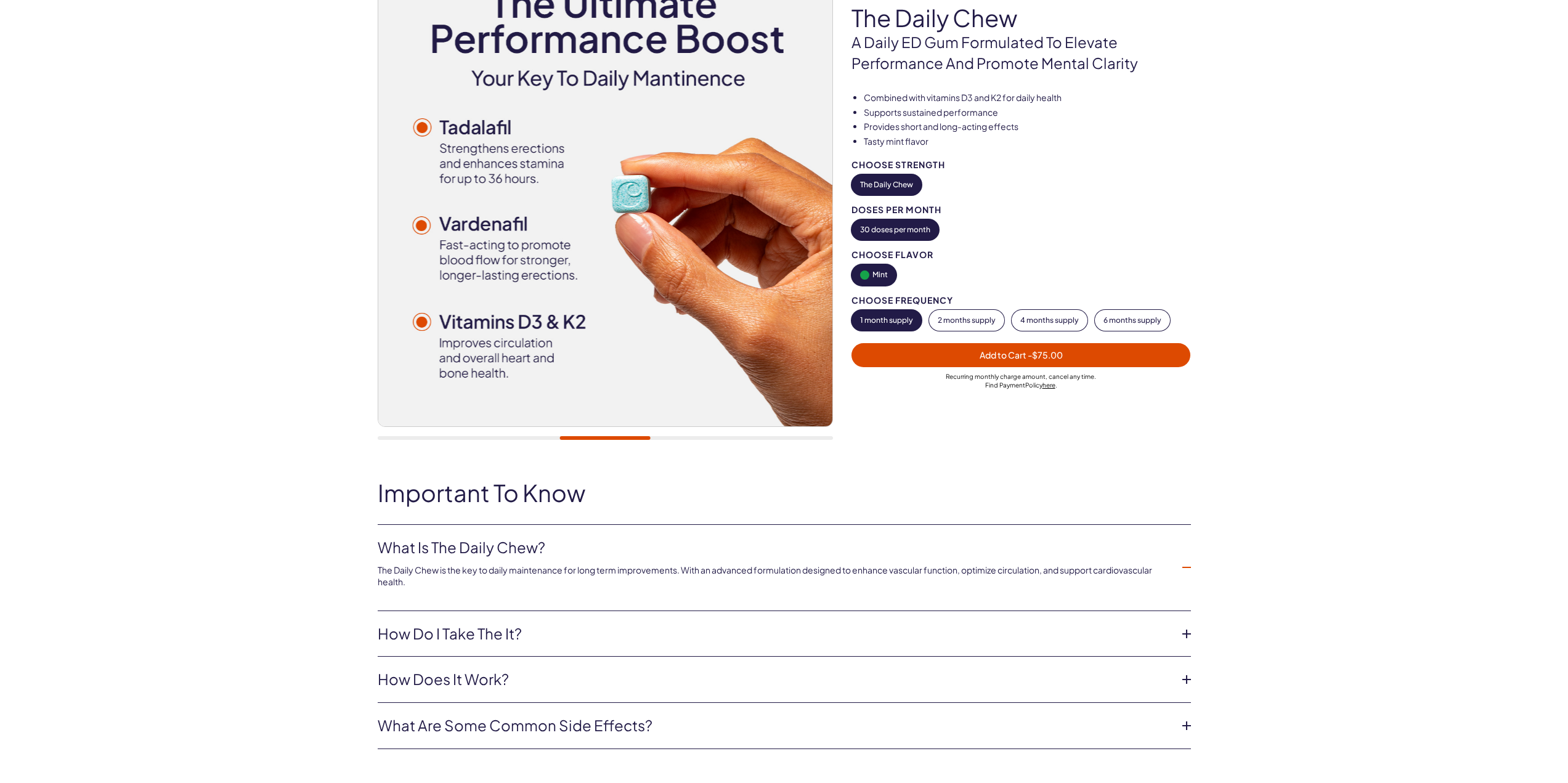
click at [1186, 629] on icon at bounding box center [1186, 634] width 18 height 18
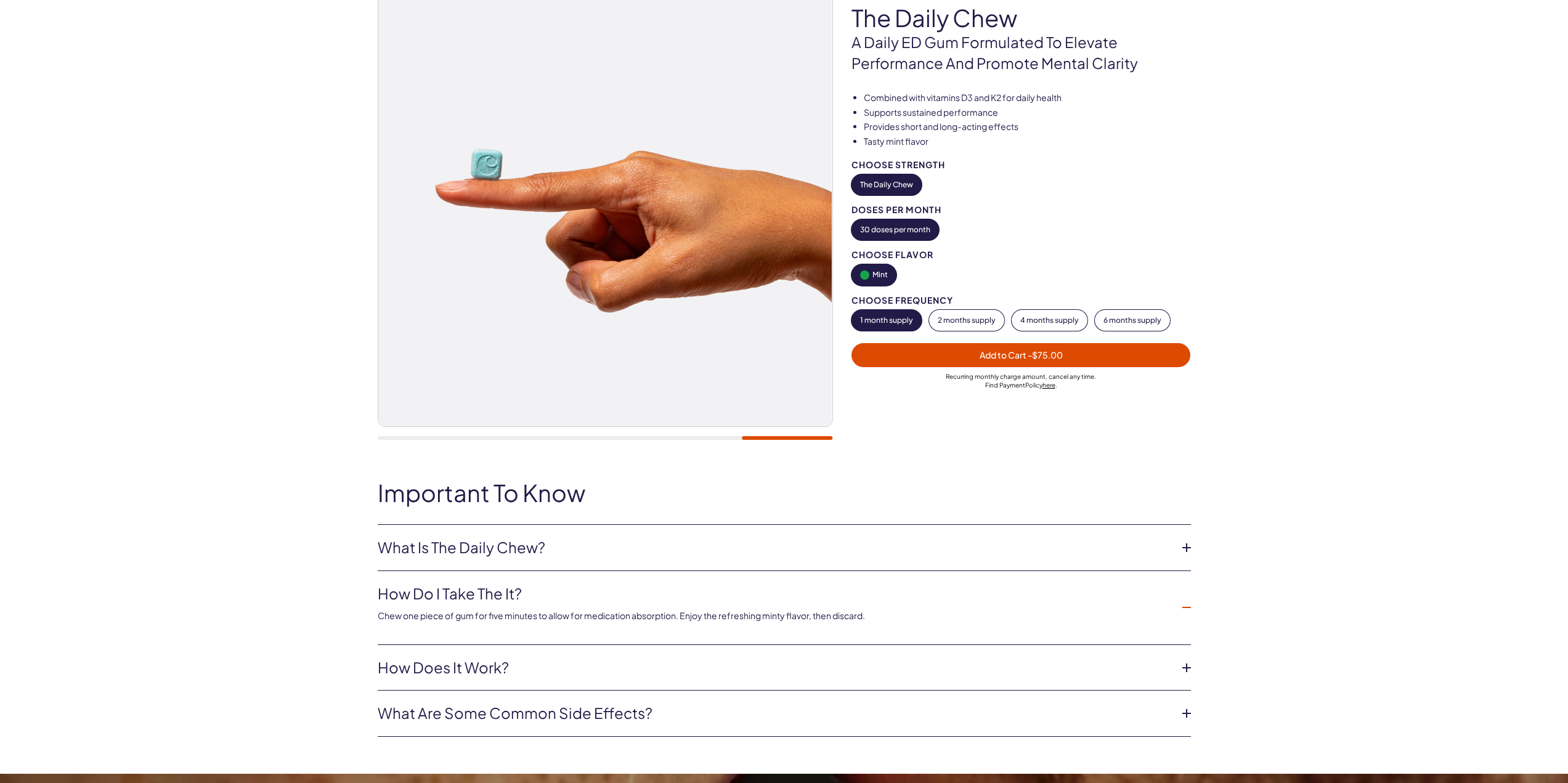
scroll to position [0, 0]
